Goal: Check status: Check status

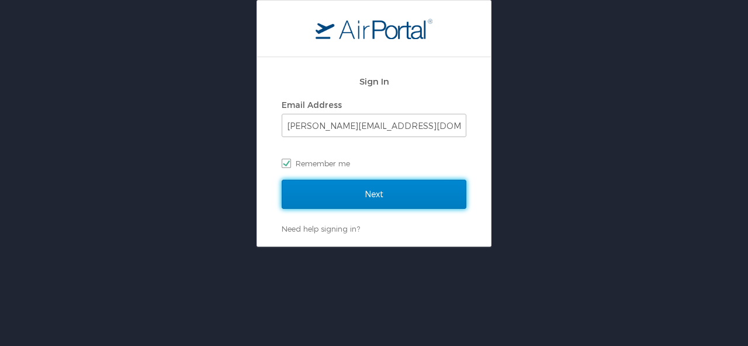
click at [350, 186] on input "Next" at bounding box center [373, 194] width 185 height 29
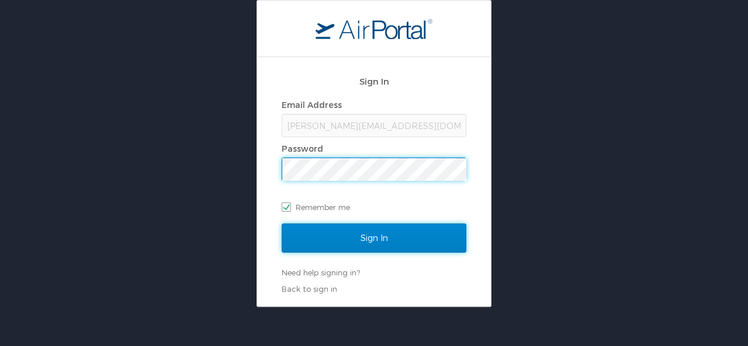
click at [361, 230] on input "Sign In" at bounding box center [373, 238] width 185 height 29
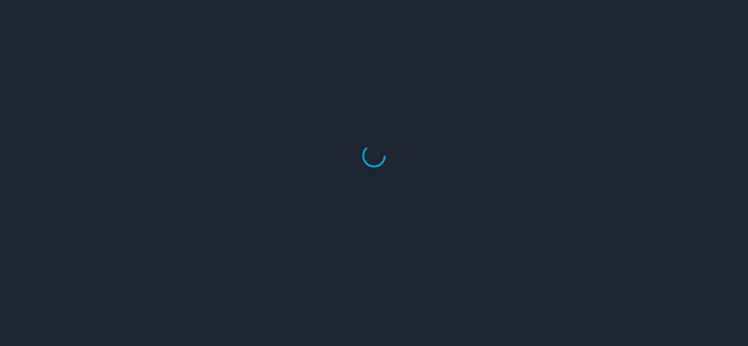
select select "US"
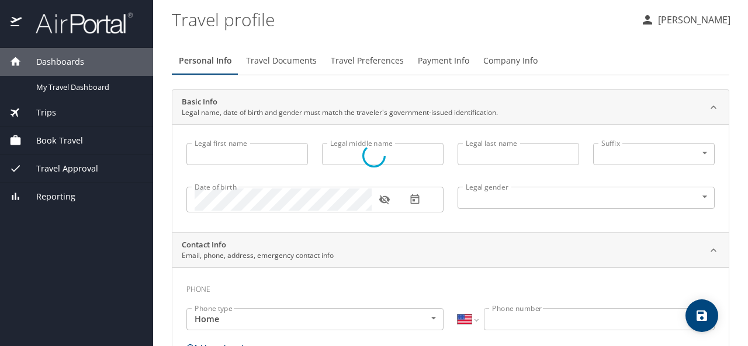
type input "Patricia"
type input "Knab"
type input "West"
type input "Male"
select select "US"
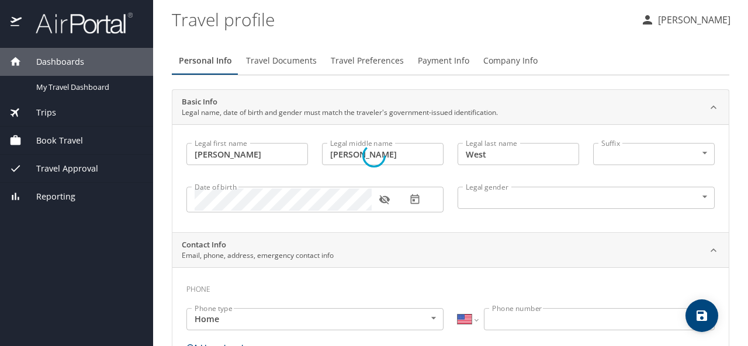
select select "US"
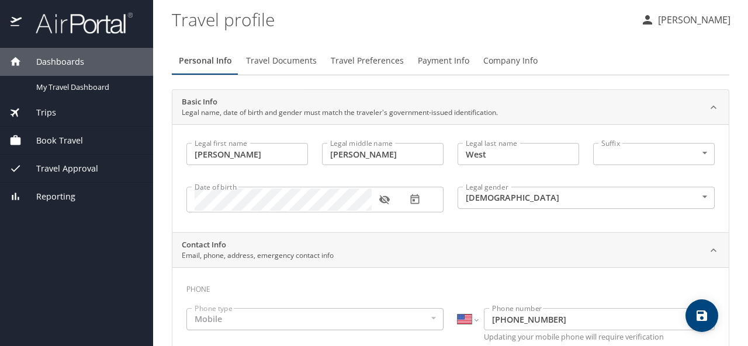
click at [44, 108] on span "Trips" at bounding box center [39, 112] width 34 height 13
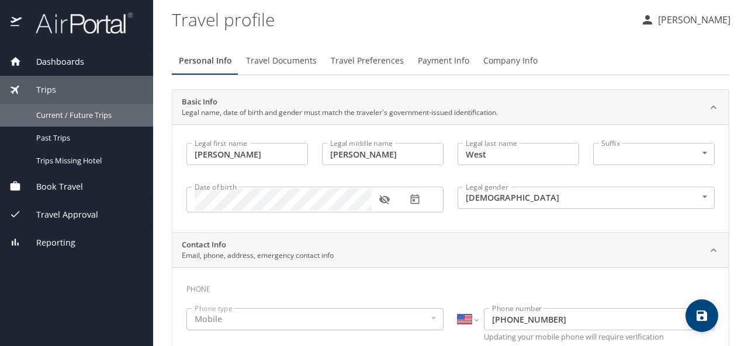
click at [44, 109] on div "Current / Future Trips" at bounding box center [76, 115] width 134 height 13
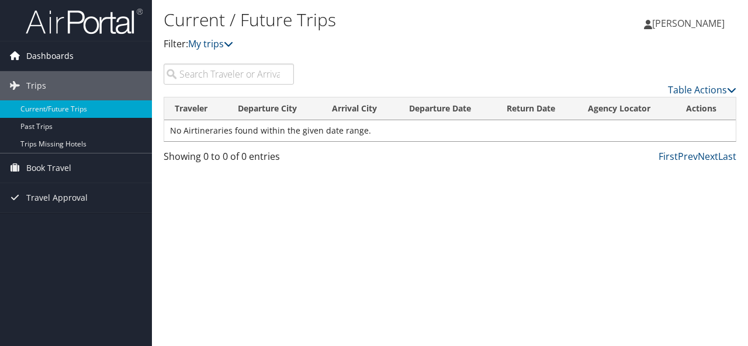
click at [57, 51] on span "Dashboards" at bounding box center [49, 55] width 47 height 29
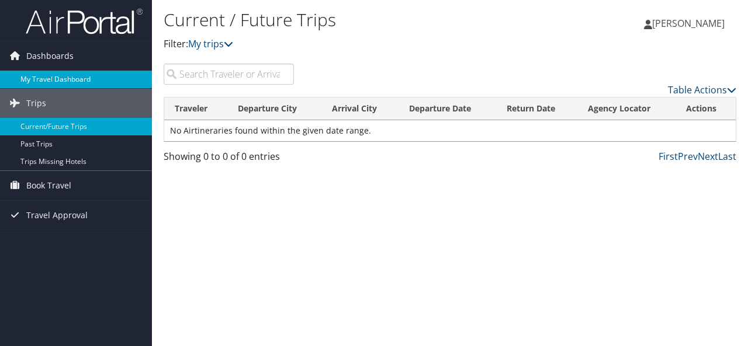
click at [64, 80] on link "My Travel Dashboard" at bounding box center [76, 80] width 152 height 18
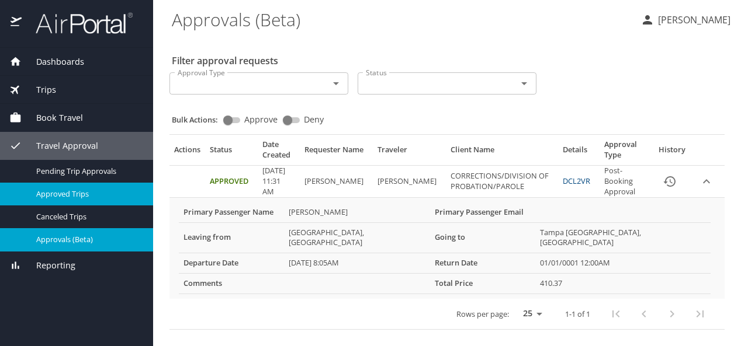
click at [106, 193] on span "Approved Trips" at bounding box center [87, 194] width 103 height 11
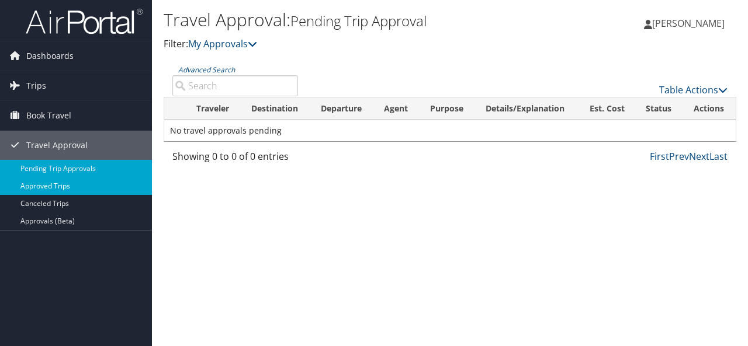
click at [98, 187] on link "Approved Trips" at bounding box center [76, 187] width 152 height 18
